Goal: Information Seeking & Learning: Find specific fact

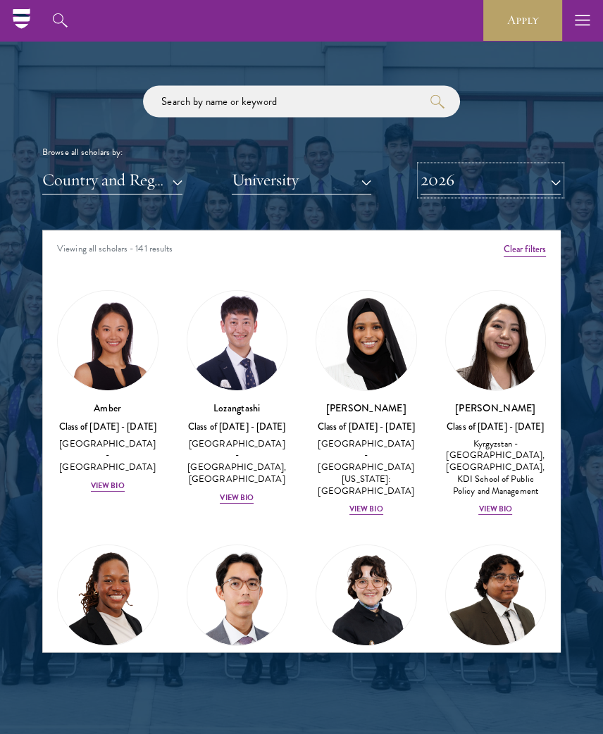
click at [458, 177] on button "2026" at bounding box center [490, 179] width 140 height 29
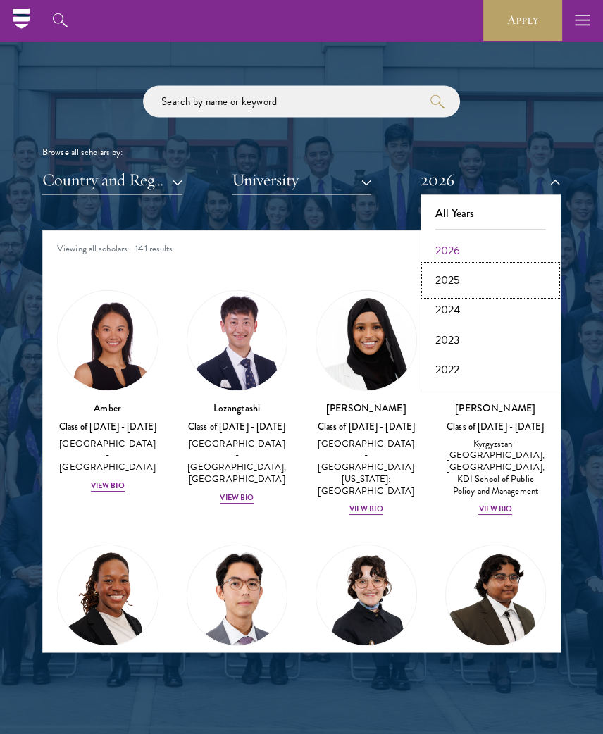
click at [456, 279] on button "2025" at bounding box center [490, 280] width 132 height 30
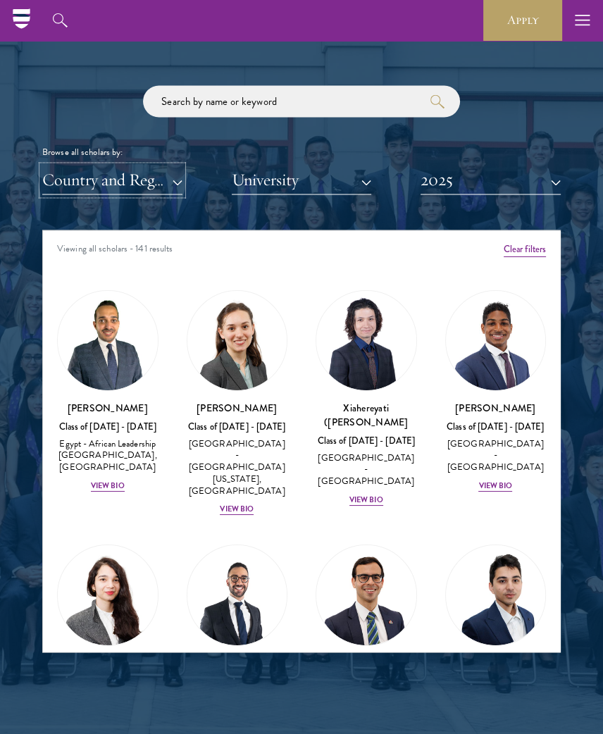
click at [115, 179] on button "Country and Region" at bounding box center [112, 179] width 140 height 29
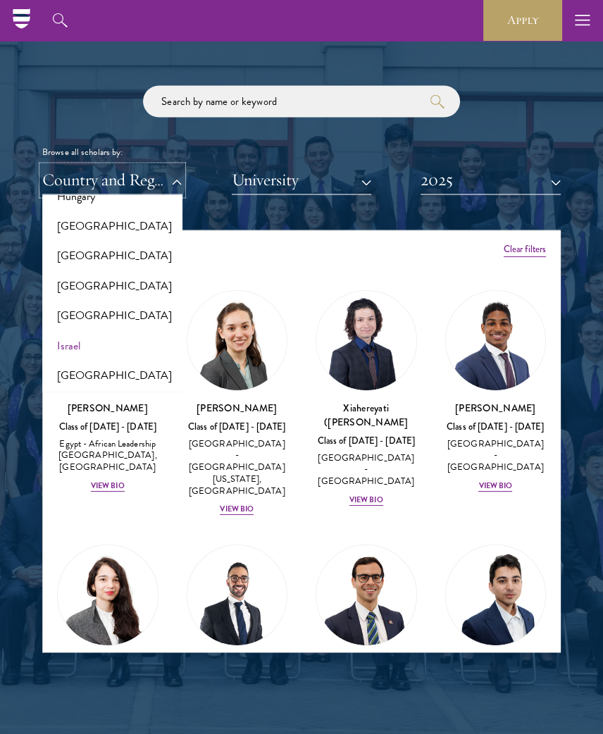
scroll to position [1109, 0]
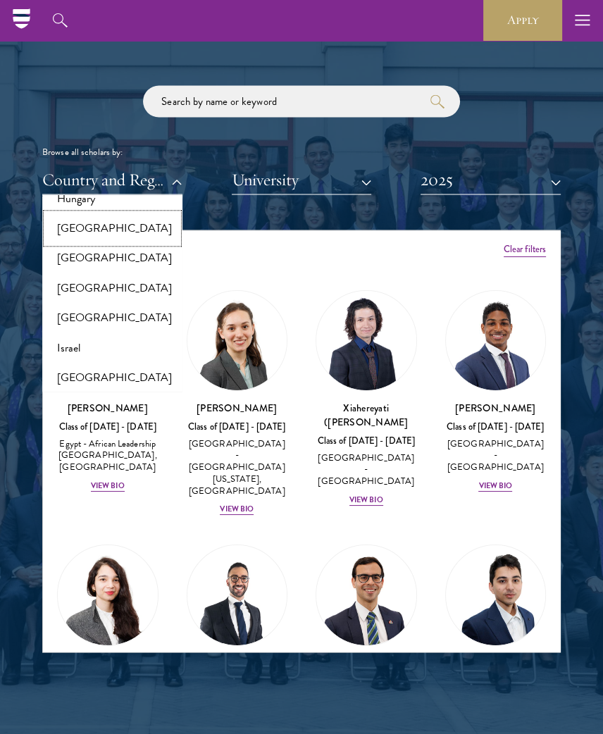
click at [82, 243] on button "[GEOGRAPHIC_DATA]" at bounding box center [112, 228] width 132 height 30
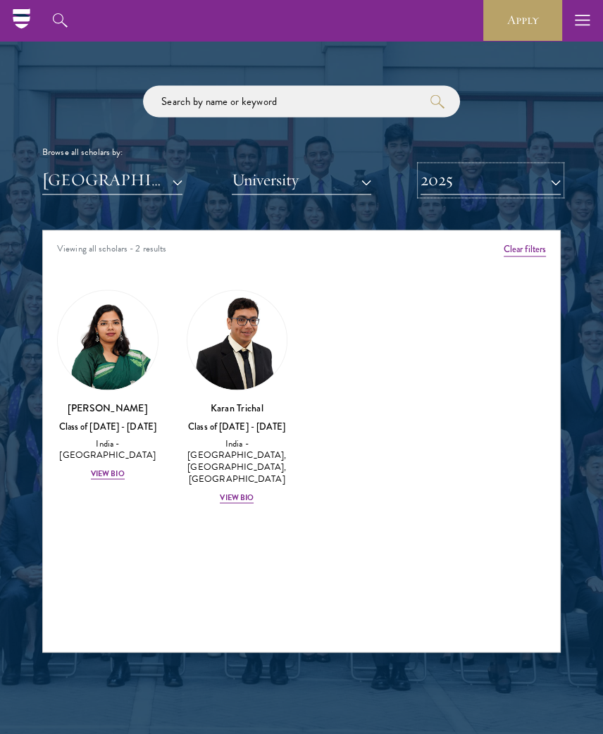
click at [485, 182] on button "2025" at bounding box center [490, 179] width 140 height 29
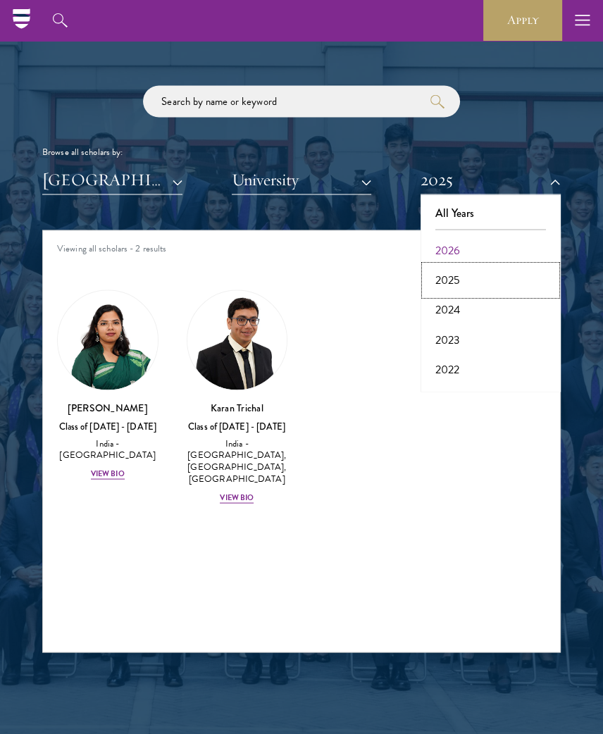
click at [462, 282] on button "2025" at bounding box center [490, 280] width 132 height 30
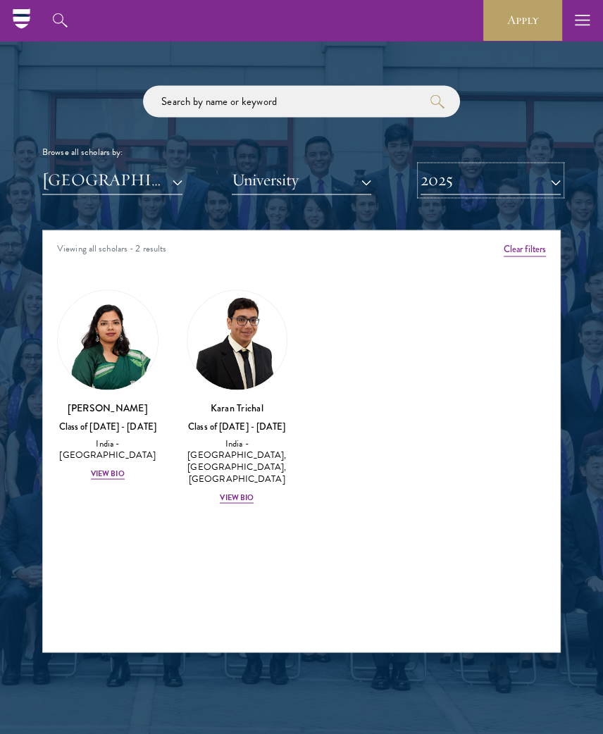
click at [466, 188] on button "2025" at bounding box center [490, 179] width 140 height 29
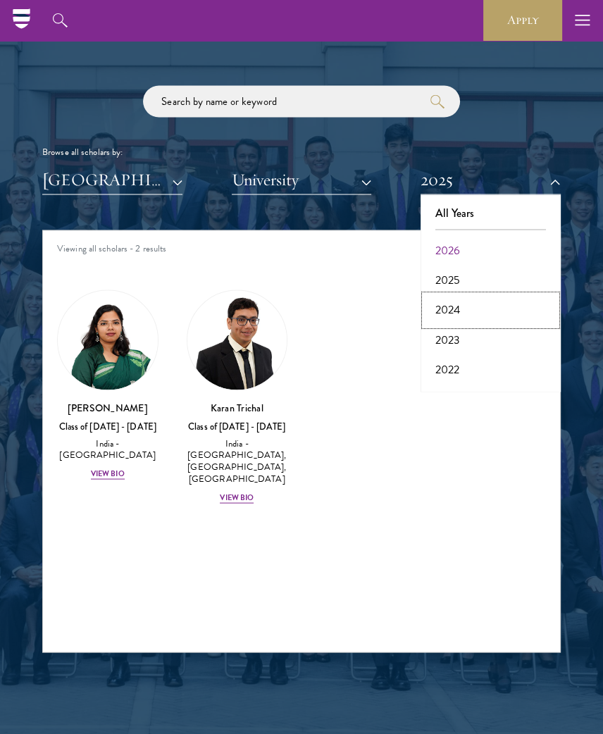
click at [454, 317] on button "2024" at bounding box center [490, 310] width 132 height 30
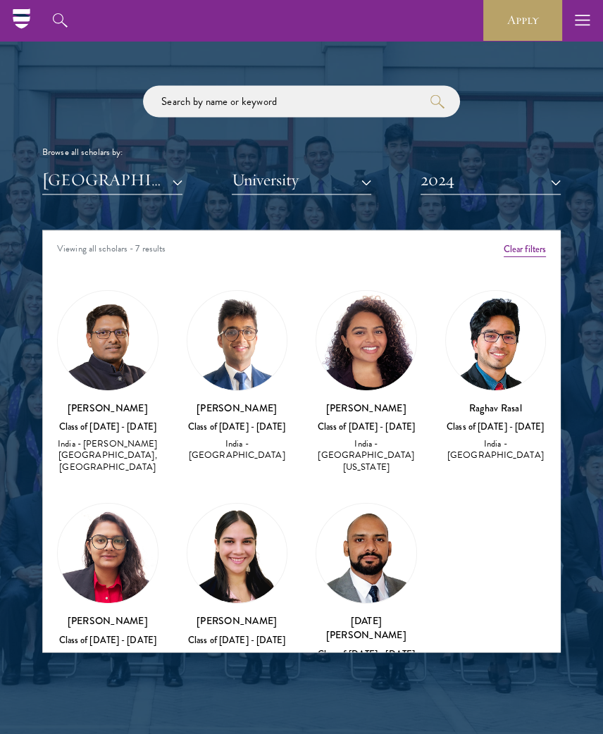
click at [208, 400] on h3 "[PERSON_NAME]" at bounding box center [237, 407] width 101 height 14
click at [223, 427] on div "[PERSON_NAME] Class of [DATE] - [DATE] [GEOGRAPHIC_DATA] - [GEOGRAPHIC_DATA]" at bounding box center [237, 431] width 101 height 62
click at [227, 443] on div "India - [GEOGRAPHIC_DATA]" at bounding box center [237, 449] width 101 height 24
click at [232, 377] on img at bounding box center [237, 340] width 100 height 100
click at [231, 342] on img at bounding box center [237, 340] width 100 height 100
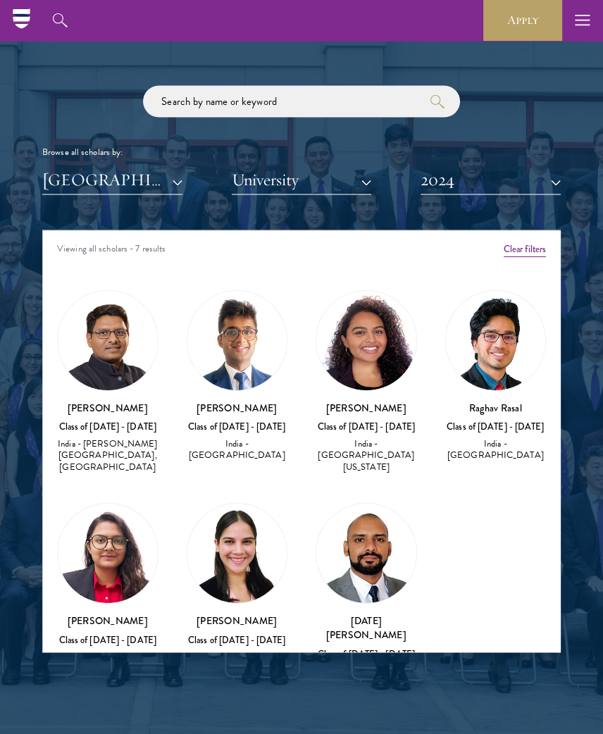
click at [231, 342] on img at bounding box center [237, 340] width 100 height 100
